Goal: Navigation & Orientation: Find specific page/section

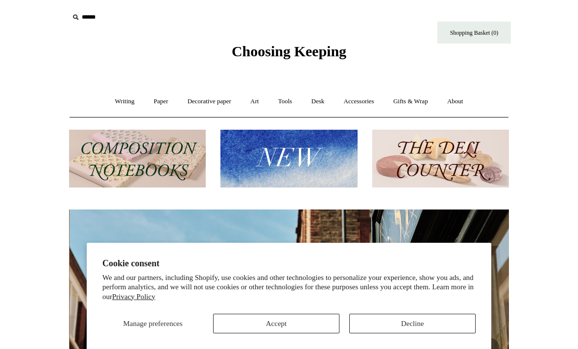
scroll to position [0, 440]
click at [412, 90] on link "Gifts & Wrap +" at bounding box center [411, 102] width 52 height 26
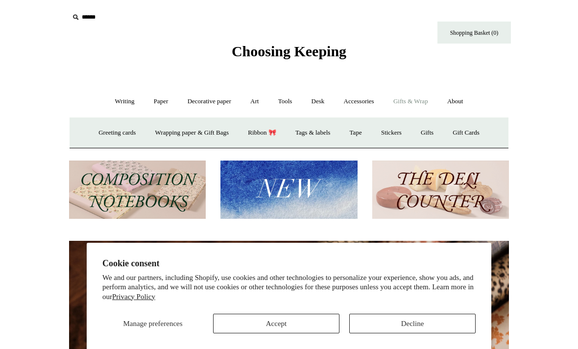
click at [313, 101] on link "Desk +" at bounding box center [318, 102] width 31 height 26
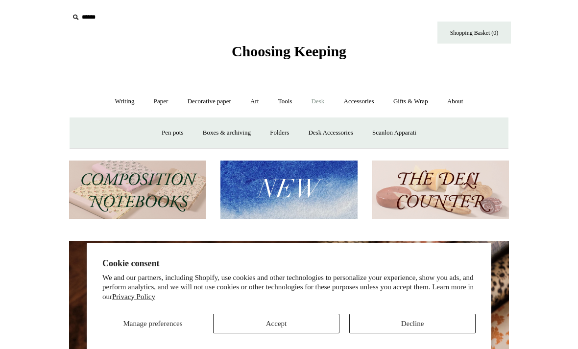
scroll to position [0, 880]
click at [288, 102] on link "Tools +" at bounding box center [285, 102] width 32 height 26
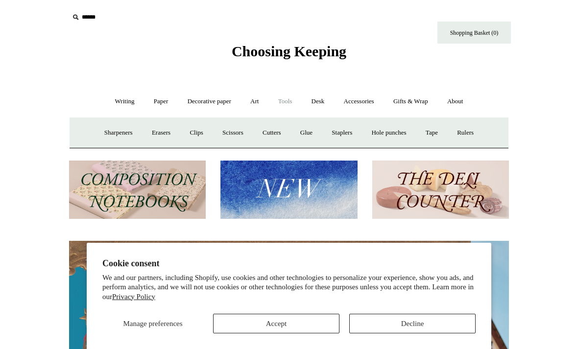
scroll to position [0, 0]
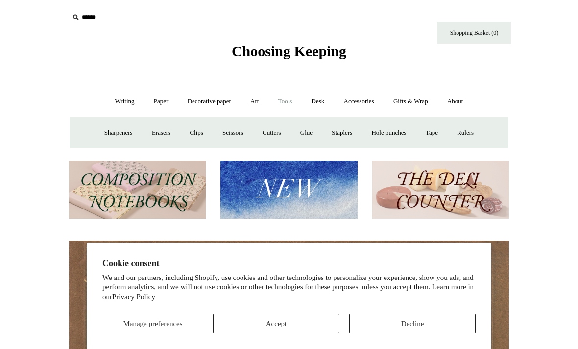
click at [259, 98] on link "Art +" at bounding box center [255, 102] width 26 height 26
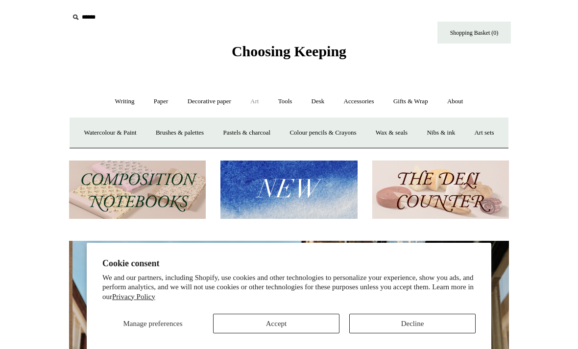
scroll to position [0, 440]
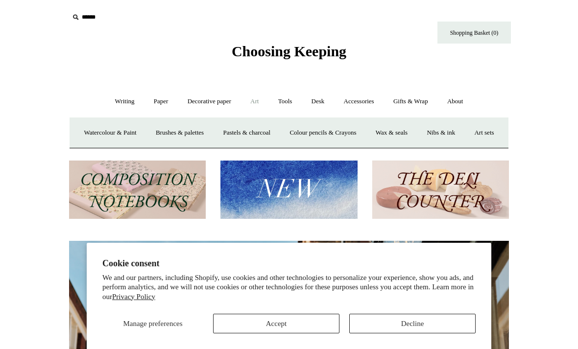
click at [106, 94] on link "Writing +" at bounding box center [124, 102] width 37 height 26
click at [154, 105] on link "Paper +" at bounding box center [161, 102] width 32 height 26
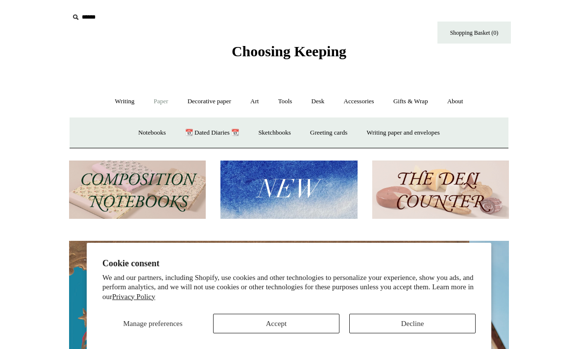
scroll to position [0, 0]
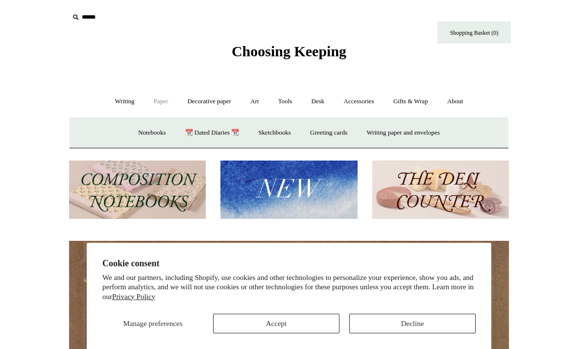
click at [470, 99] on link "About +" at bounding box center [456, 102] width 34 height 26
click at [93, 18] on input "text" at bounding box center [129, 17] width 121 height 18
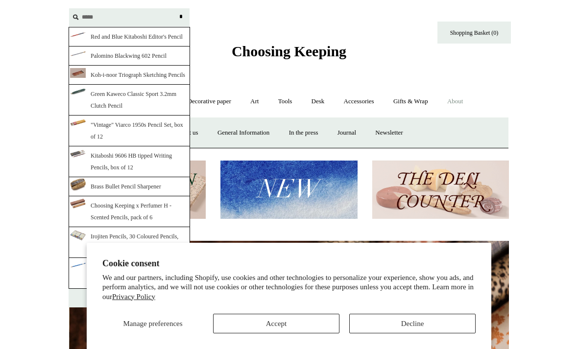
scroll to position [0, 880]
click at [130, 12] on input "*****" at bounding box center [129, 17] width 121 height 18
click at [117, 18] on input "*****" at bounding box center [129, 17] width 121 height 18
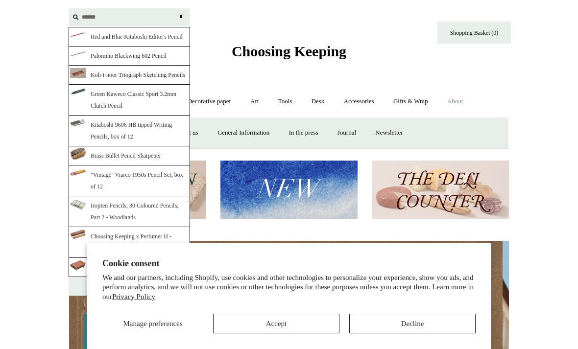
scroll to position [0, 0]
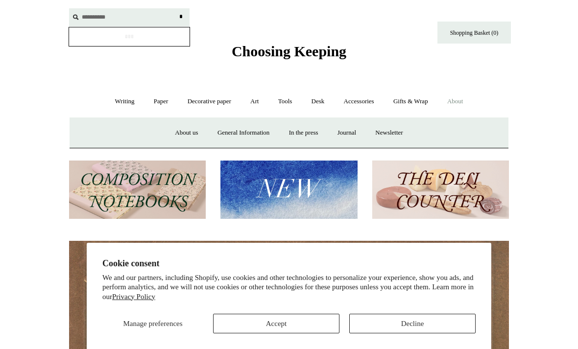
type input "**********"
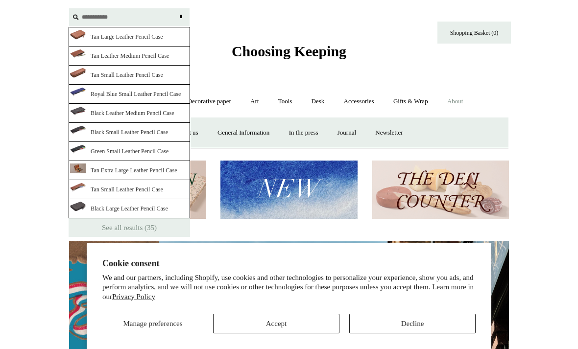
scroll to position [0, 440]
